Goal: Task Accomplishment & Management: Use online tool/utility

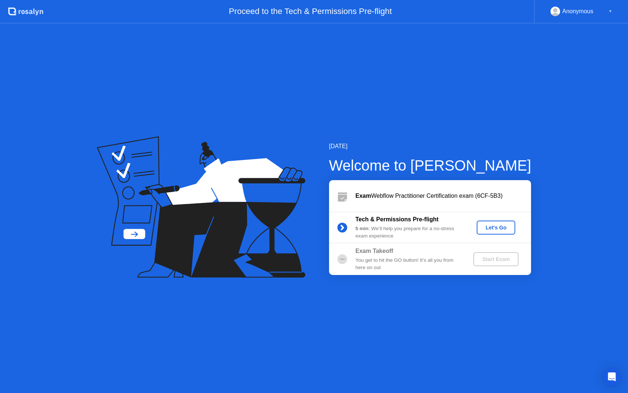
click at [494, 229] on div "Let's Go" at bounding box center [496, 227] width 33 height 6
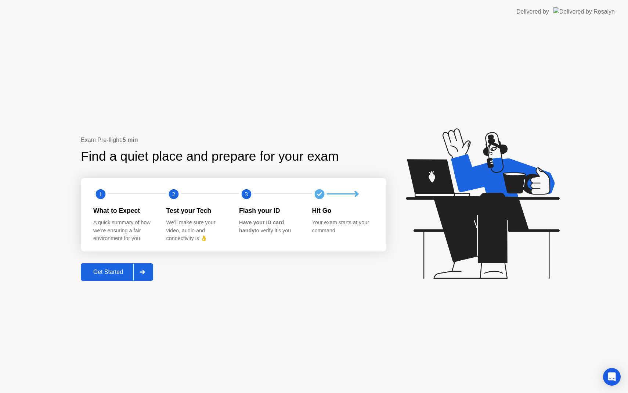
drag, startPoint x: 90, startPoint y: 278, endPoint x: 102, endPoint y: 271, distance: 13.6
click at [102, 271] on button "Get Started" at bounding box center [117, 272] width 72 height 18
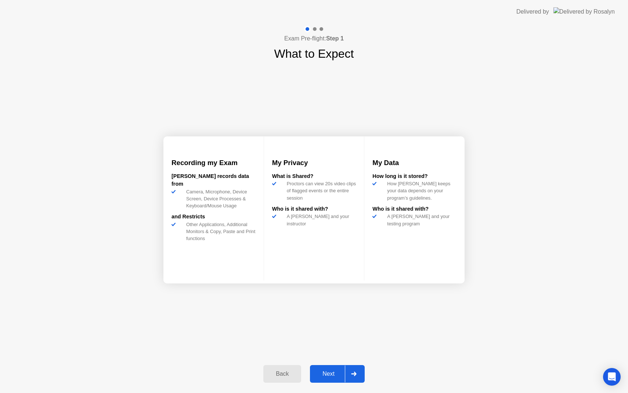
click at [330, 377] on div "Next" at bounding box center [328, 373] width 33 height 7
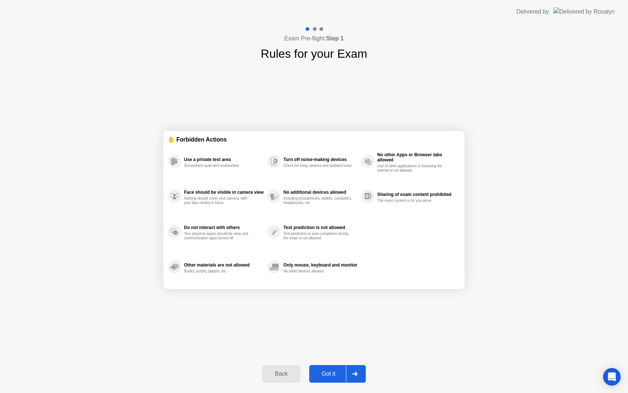
click at [330, 377] on div "Got it" at bounding box center [329, 373] width 35 height 7
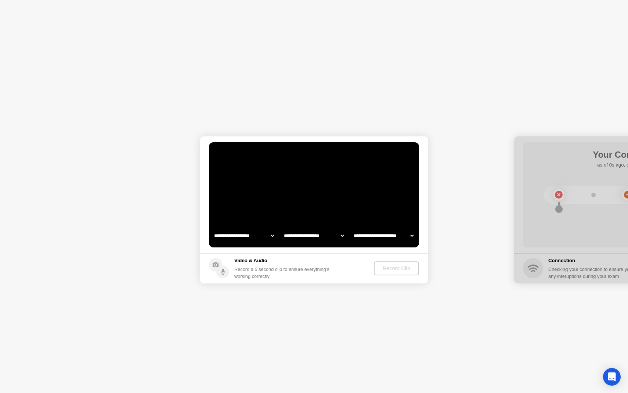
select select "**********"
select select "*******"
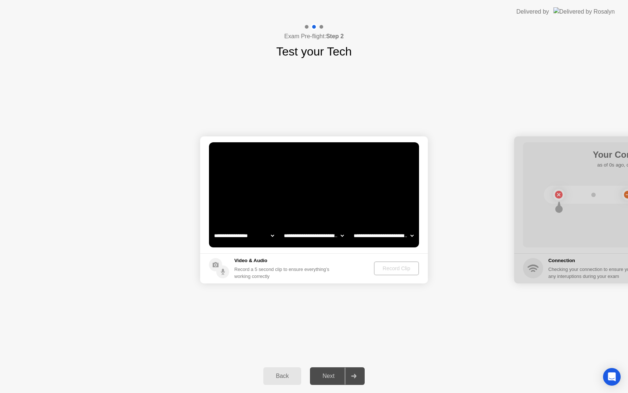
click at [246, 237] on select "**********" at bounding box center [244, 235] width 63 height 15
select select "**********"
click at [409, 270] on div "Record Clip" at bounding box center [396, 268] width 39 height 6
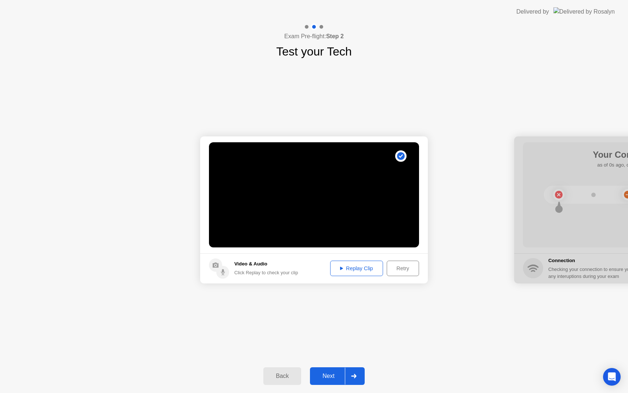
click at [366, 268] on div "Replay Clip" at bounding box center [357, 268] width 48 height 6
click at [325, 377] on div "Next" at bounding box center [328, 375] width 33 height 7
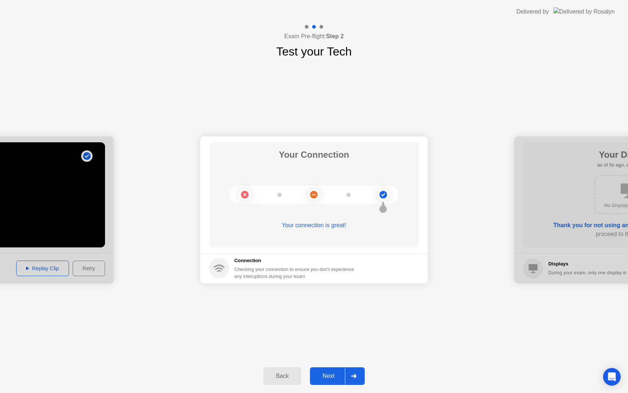
click at [331, 376] on div "Next" at bounding box center [328, 375] width 33 height 7
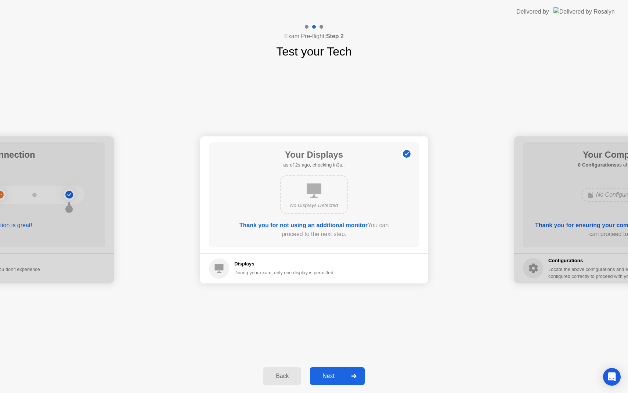
click at [331, 376] on div "Next" at bounding box center [328, 375] width 33 height 7
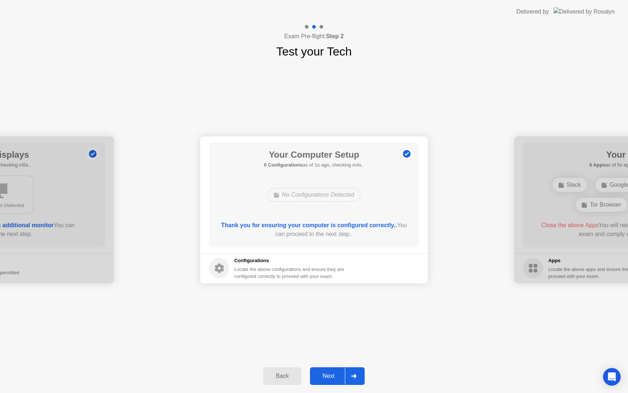
click at [331, 376] on div "Next" at bounding box center [328, 375] width 33 height 7
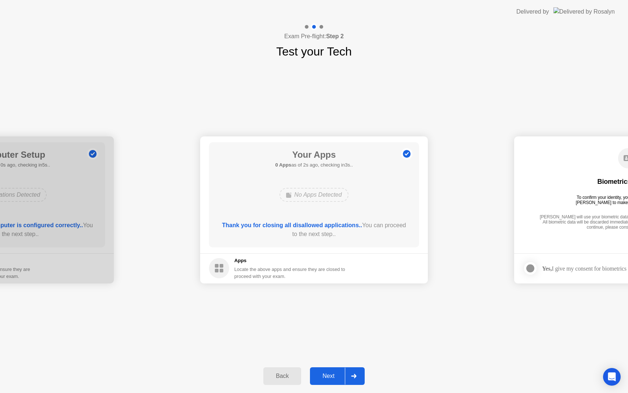
click at [327, 375] on div "Next" at bounding box center [328, 375] width 33 height 7
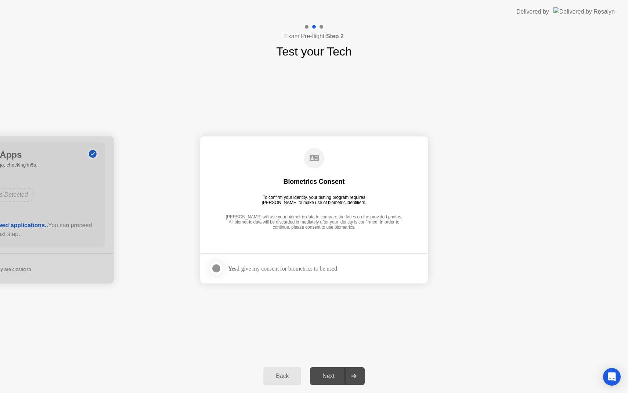
click at [216, 266] on div at bounding box center [216, 268] width 9 height 9
click at [331, 375] on div "Next" at bounding box center [328, 375] width 33 height 7
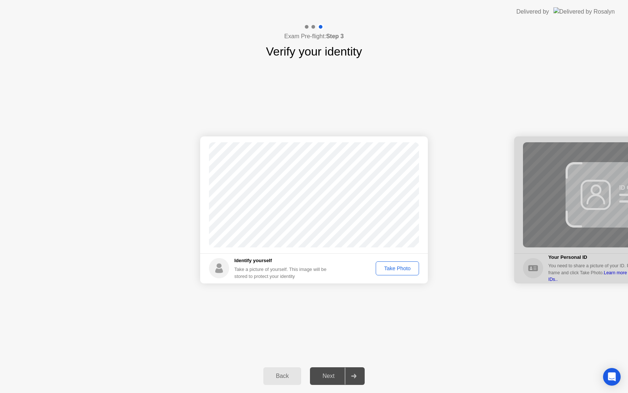
click at [396, 267] on div "Take Photo" at bounding box center [397, 268] width 38 height 6
click at [331, 373] on div "Next" at bounding box center [328, 375] width 33 height 7
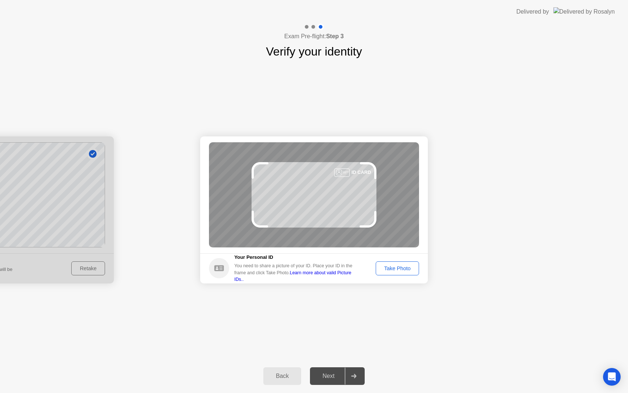
click at [397, 269] on div "Take Photo" at bounding box center [397, 268] width 38 height 6
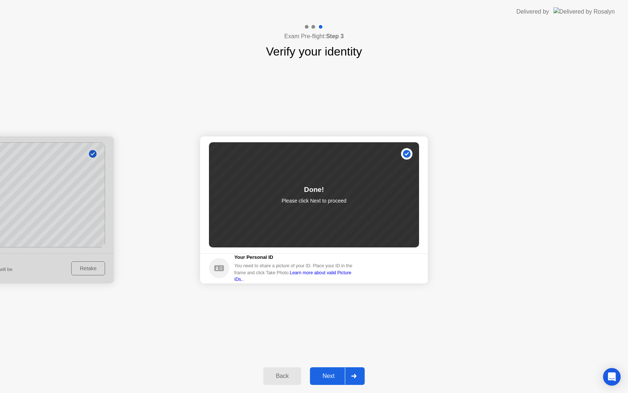
click at [327, 374] on div "Next" at bounding box center [328, 375] width 33 height 7
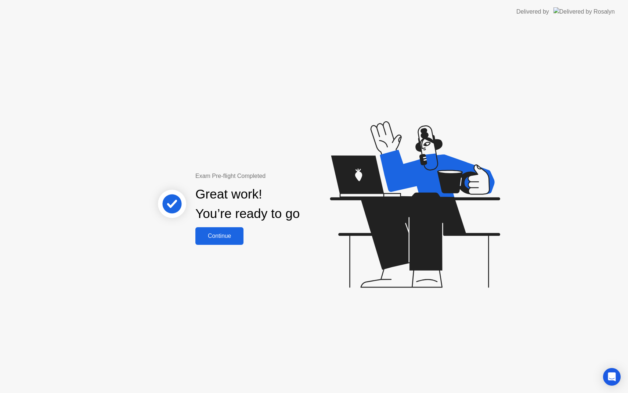
click at [222, 238] on div "Continue" at bounding box center [220, 236] width 44 height 7
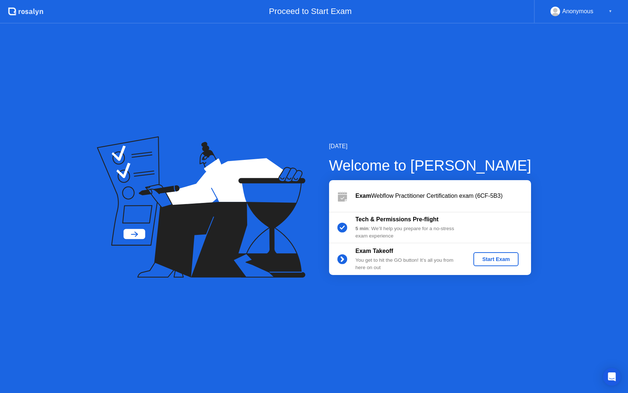
click at [496, 259] on div "Start Exam" at bounding box center [495, 259] width 39 height 6
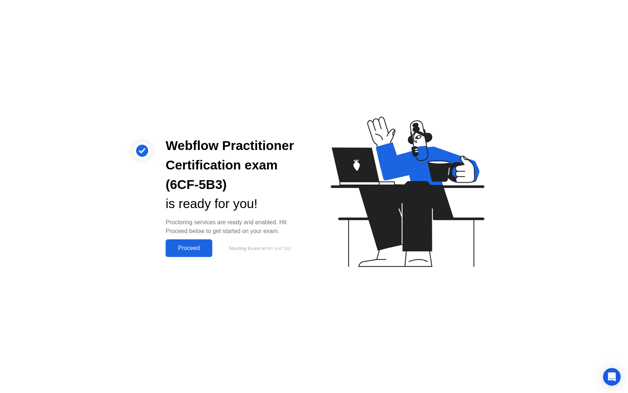
click at [193, 245] on div "Proceed" at bounding box center [189, 248] width 42 height 7
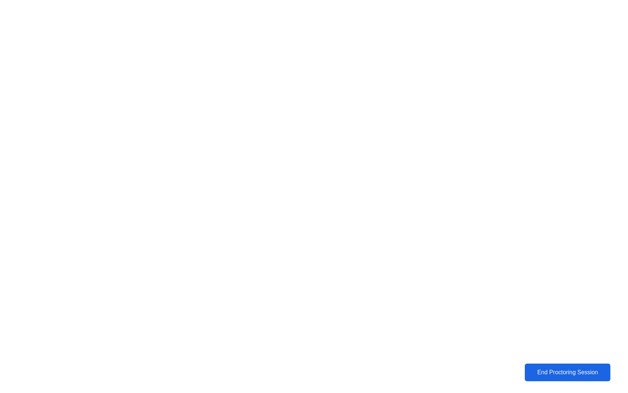
click at [561, 372] on div "End Proctoring Session" at bounding box center [567, 372] width 81 height 7
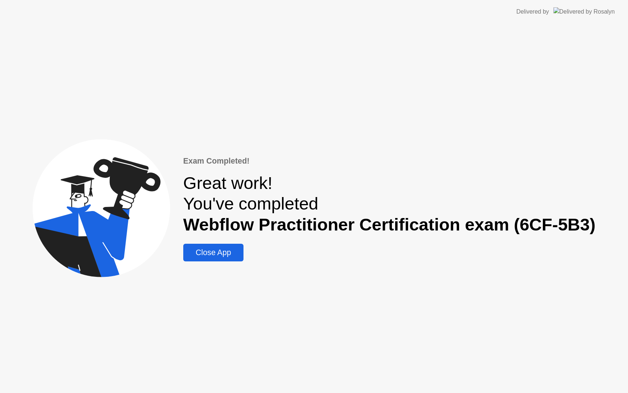
click at [216, 255] on div "Close App" at bounding box center [214, 252] width 56 height 9
